Goal: Information Seeking & Learning: Understand process/instructions

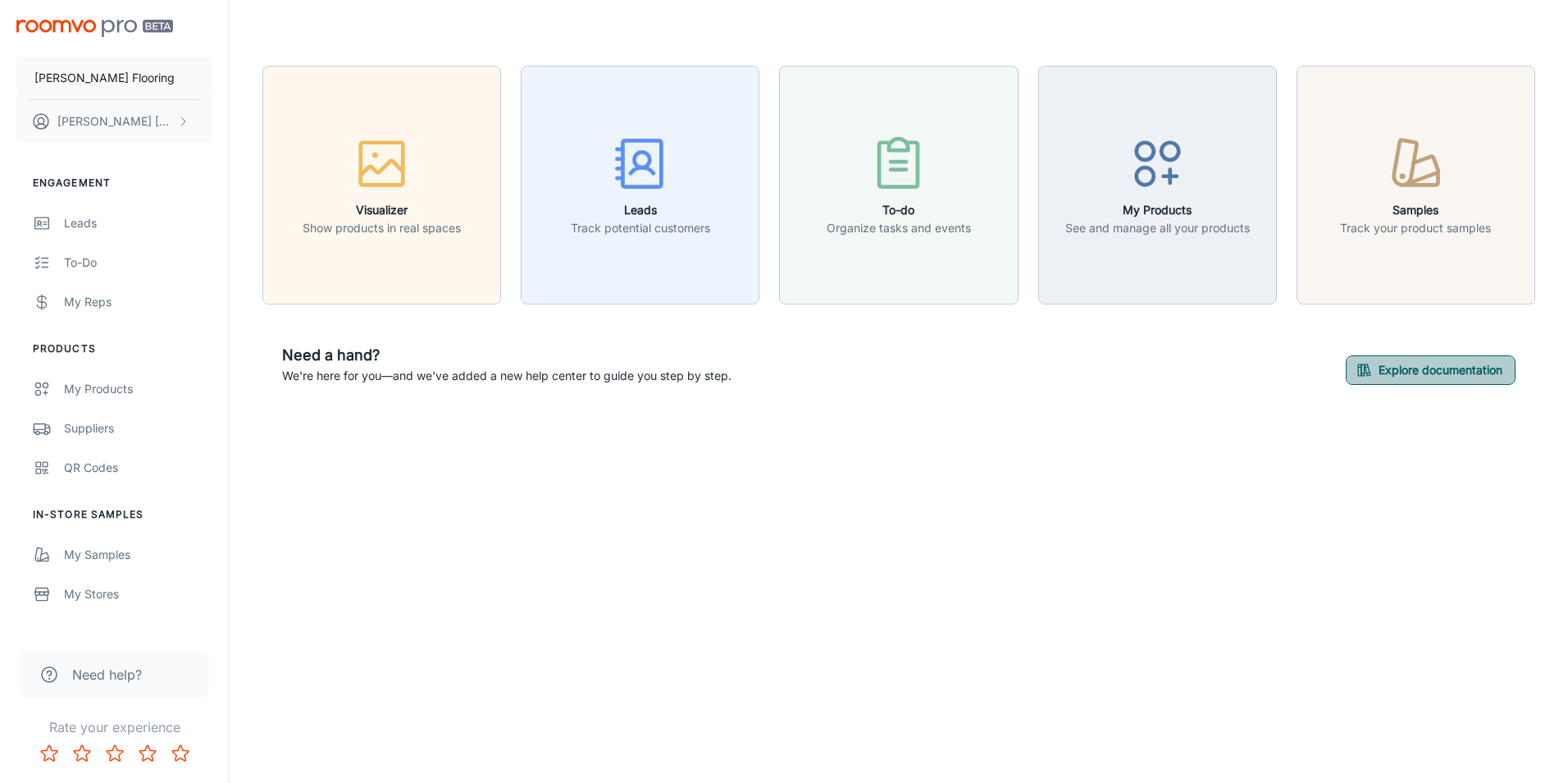
click at [1387, 371] on button "Explore documentation" at bounding box center [1431, 370] width 170 height 30
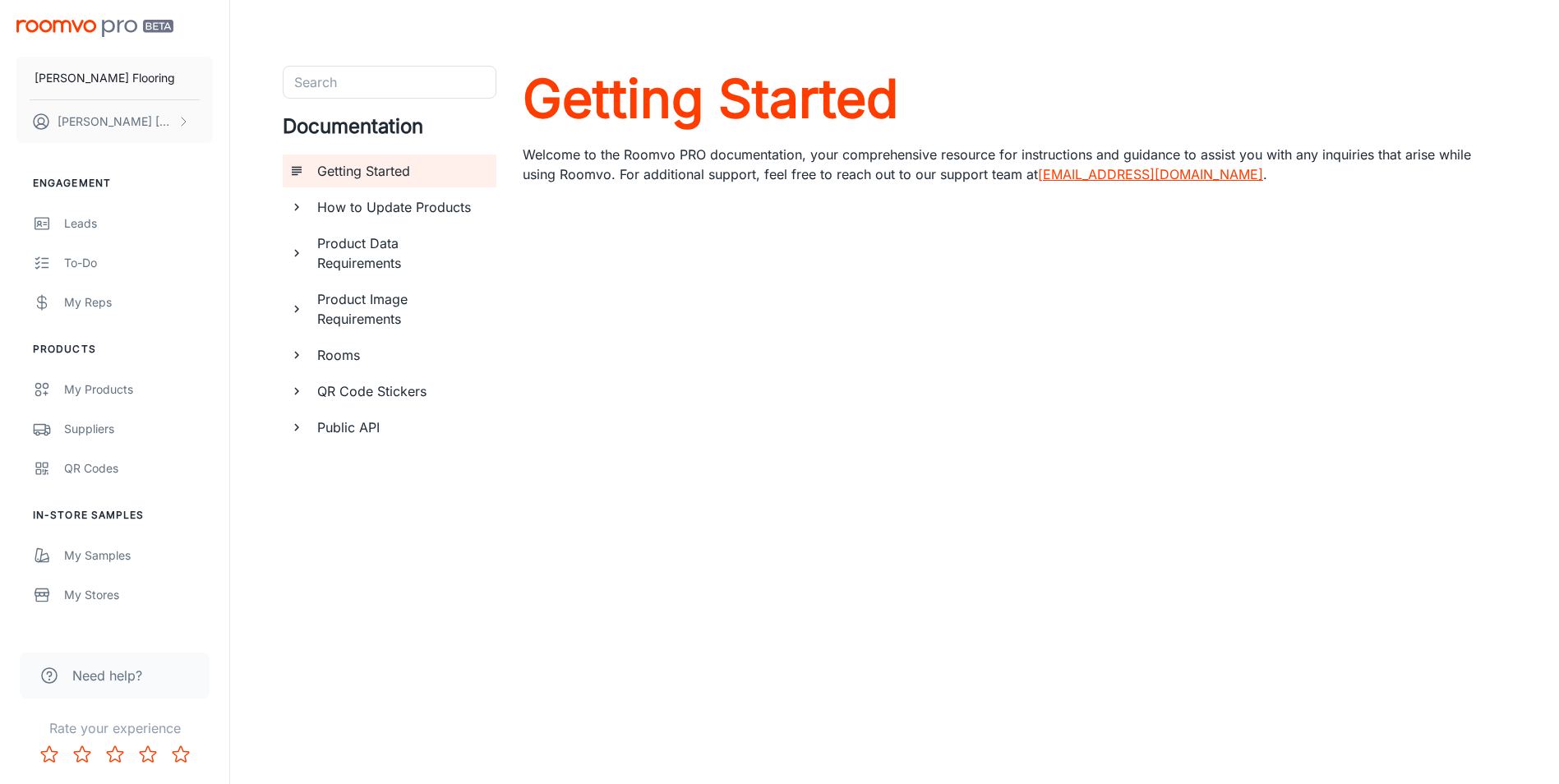
click at [304, 254] on div "Product Data Requirements" at bounding box center [389, 253] width 213 height 53
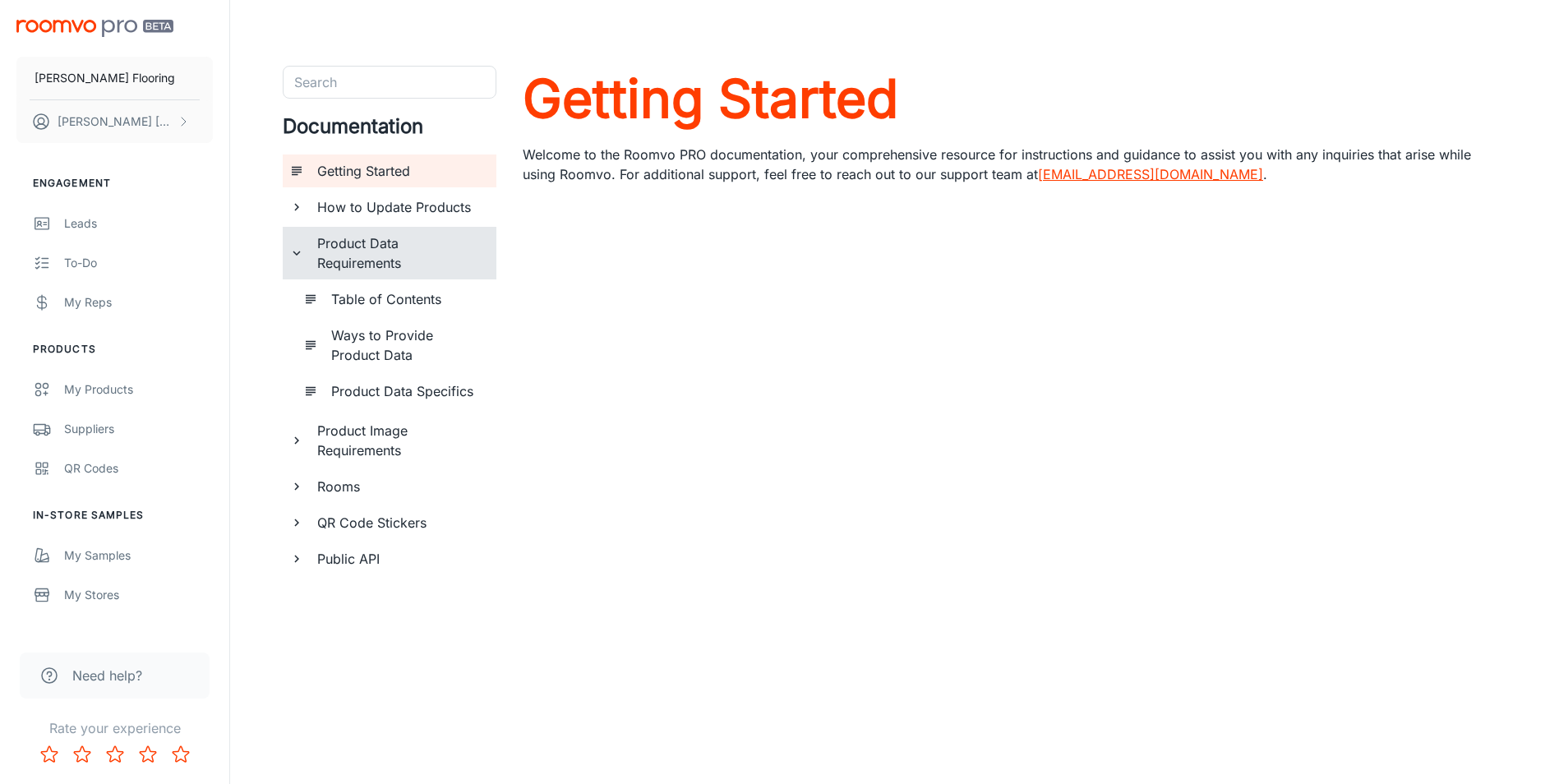
click at [304, 254] on div "Product Data Requirements" at bounding box center [389, 253] width 213 height 53
click at [303, 356] on icon "documentation page list" at bounding box center [296, 355] width 15 height 15
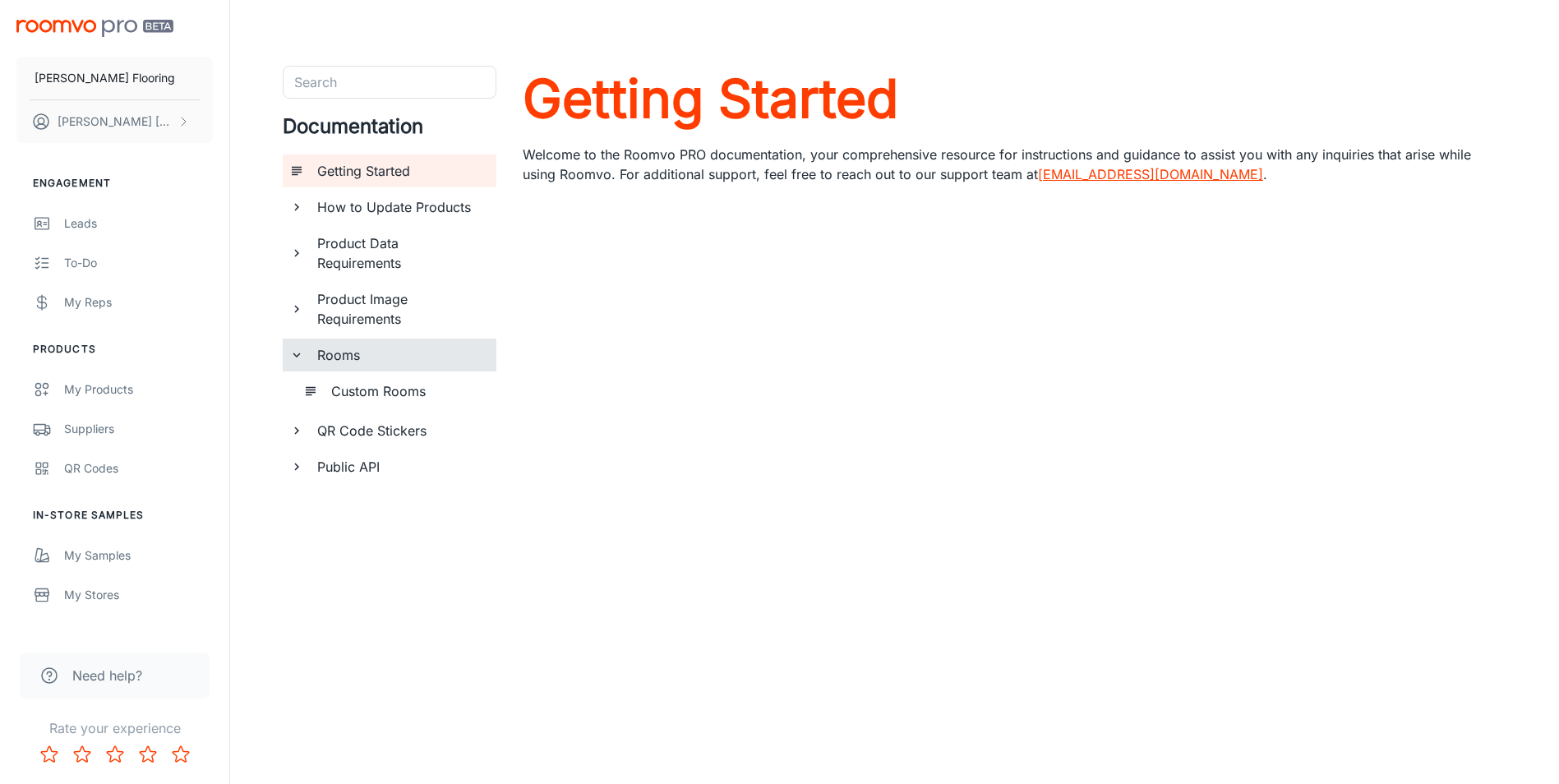
click at [303, 356] on icon "documentation page list" at bounding box center [296, 355] width 15 height 15
click at [317, 386] on icon "documentation page list" at bounding box center [310, 391] width 15 height 15
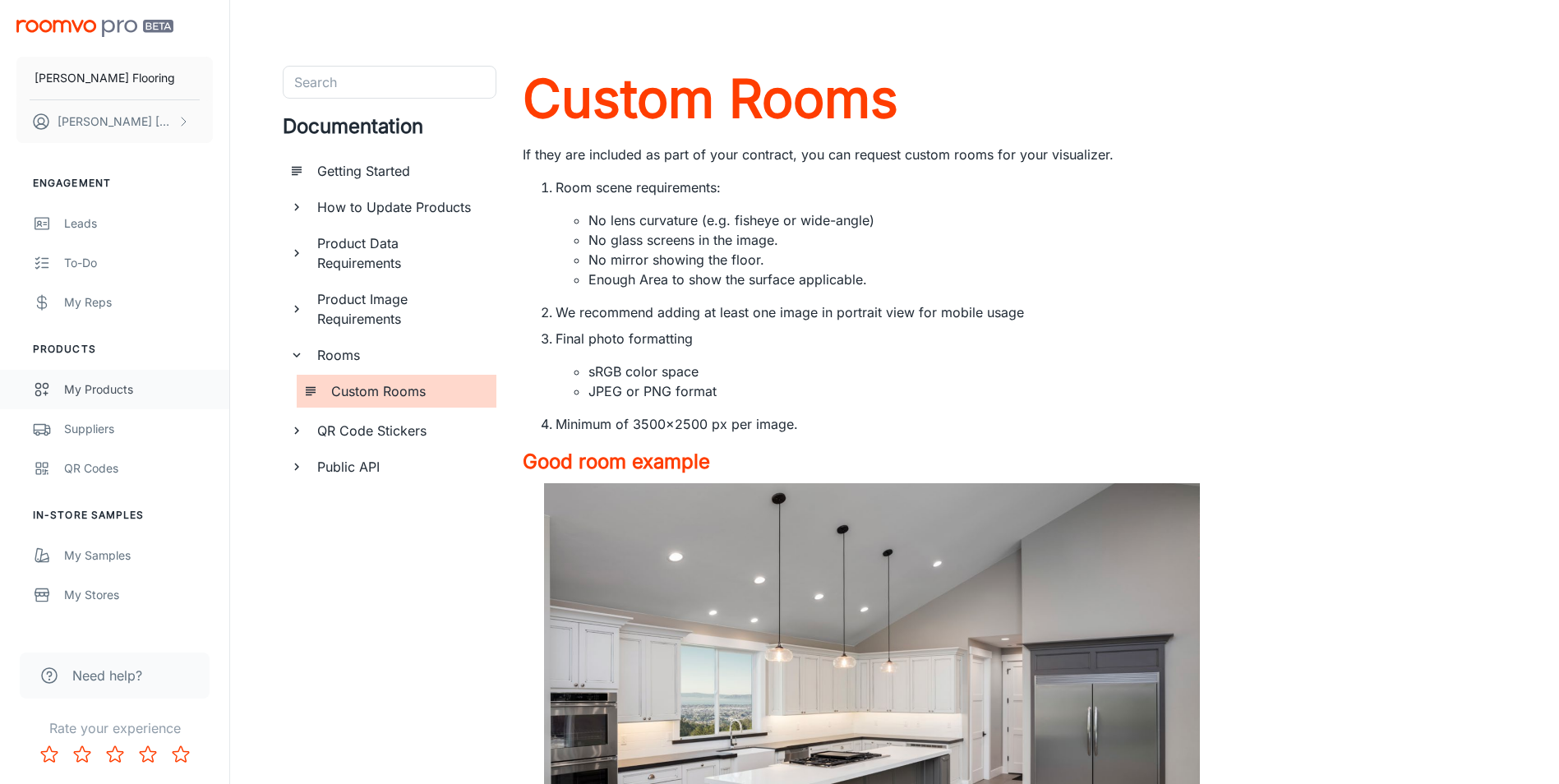
click at [99, 392] on div "My Products" at bounding box center [138, 389] width 148 height 18
